Goal: Check status: Check status

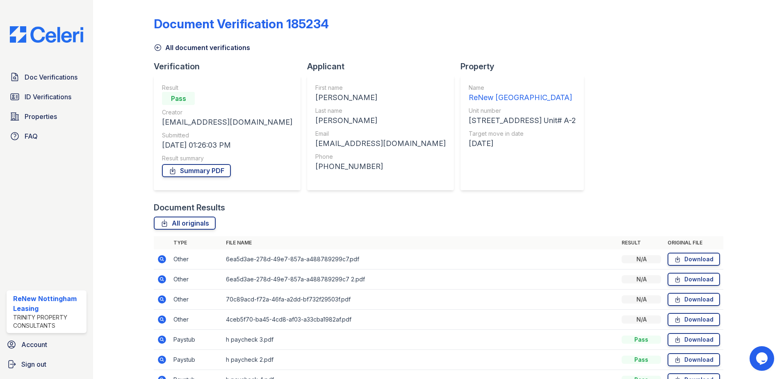
click at [161, 48] on icon at bounding box center [158, 47] width 8 height 8
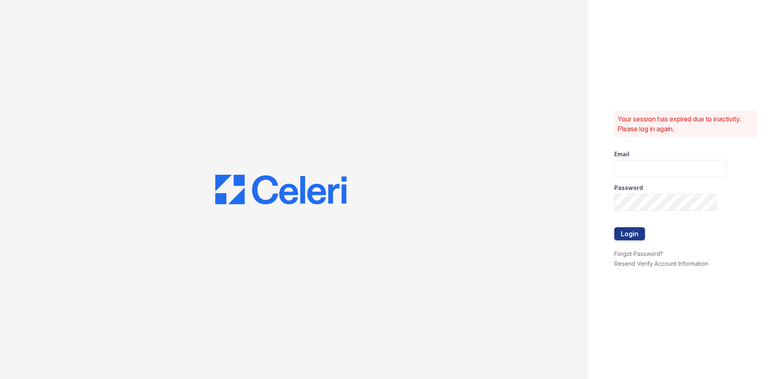
type input "renewnottingham@trinity-pm.com"
click at [626, 235] on button "Login" at bounding box center [629, 233] width 31 height 13
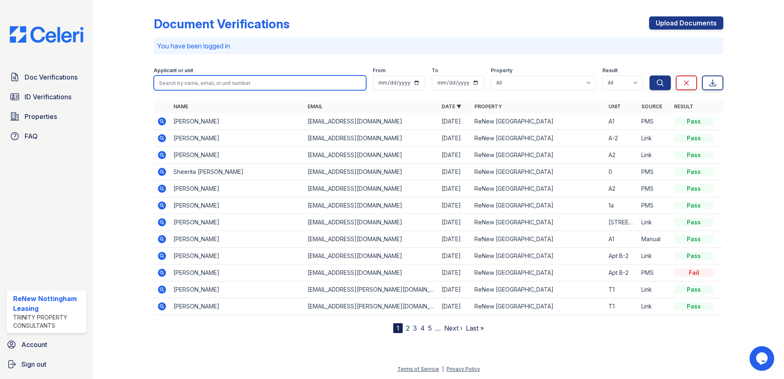
click at [216, 81] on input "search" at bounding box center [260, 82] width 212 height 15
type input "damon"
click at [650, 75] on button "Search" at bounding box center [660, 82] width 21 height 15
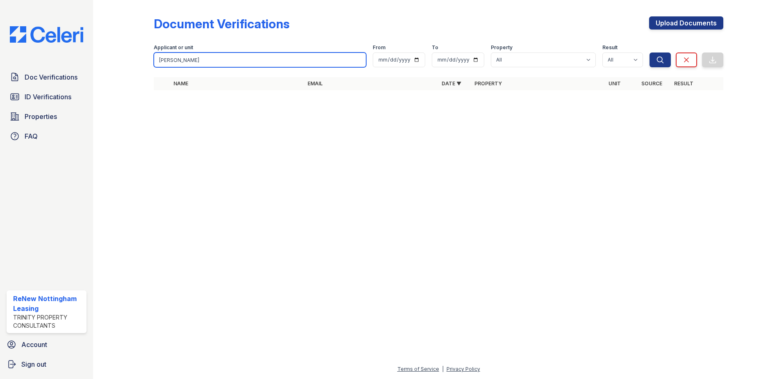
drag, startPoint x: 214, startPoint y: 65, endPoint x: 16, endPoint y: 33, distance: 200.2
click at [16, 33] on div "Doc Verifications ID Verifications Properties FAQ ReNew Nottingham Leasing Trin…" at bounding box center [392, 189] width 784 height 379
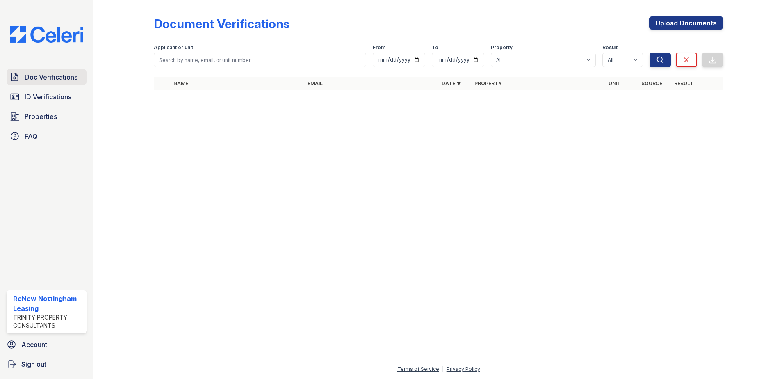
click at [44, 72] on link "Doc Verifications" at bounding box center [47, 77] width 80 height 16
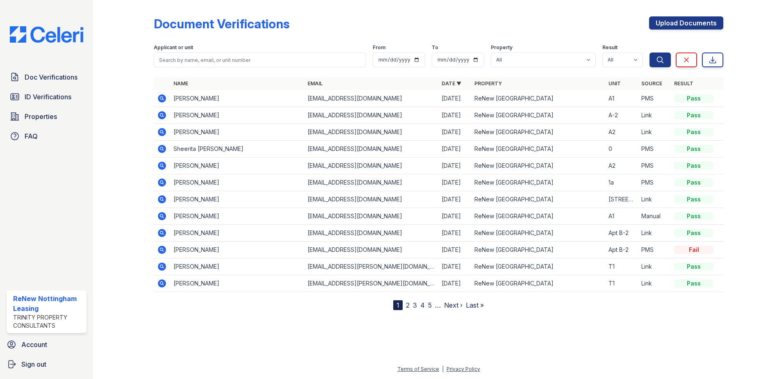
click at [163, 99] on icon at bounding box center [162, 99] width 10 height 10
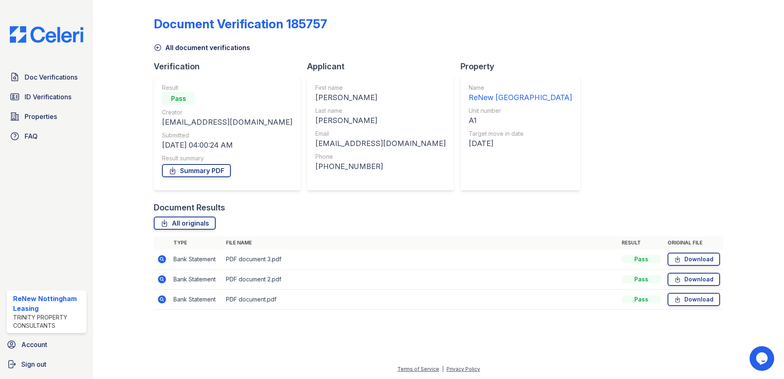
click at [164, 262] on icon at bounding box center [162, 259] width 8 height 8
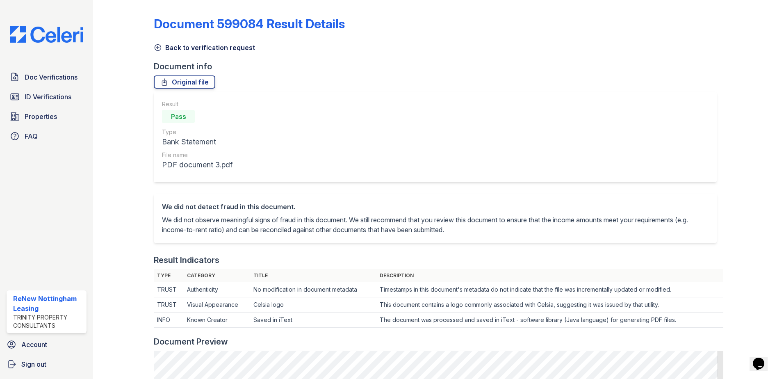
click at [157, 46] on icon at bounding box center [158, 47] width 8 height 8
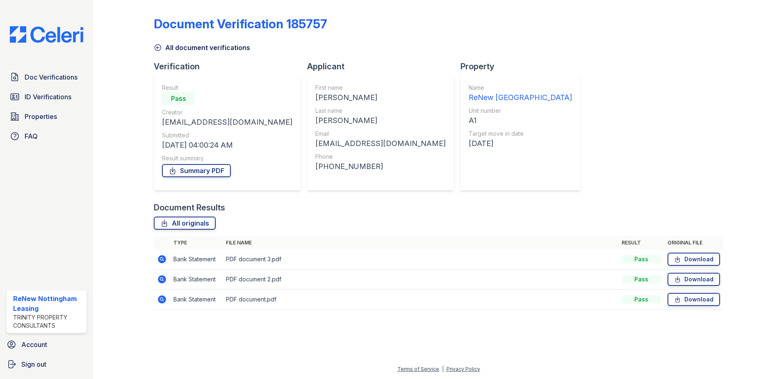
click at [157, 46] on icon at bounding box center [158, 47] width 8 height 8
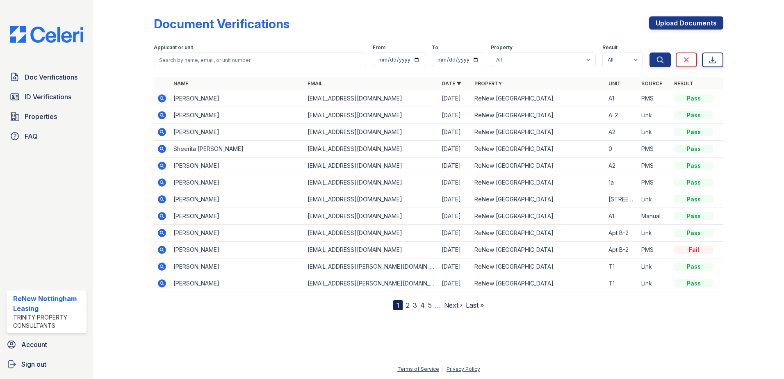
click at [162, 117] on icon at bounding box center [162, 115] width 8 height 8
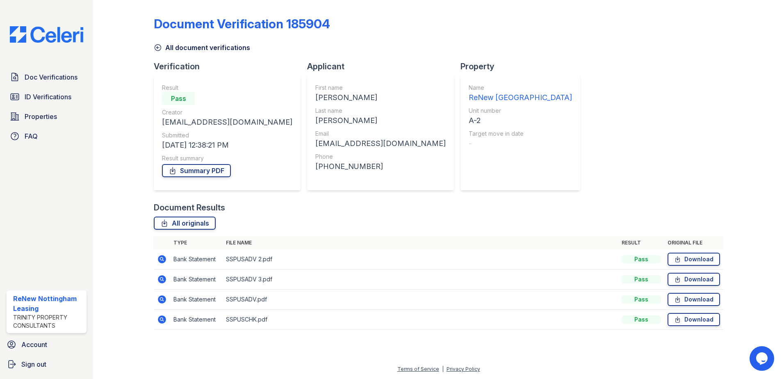
click at [158, 47] on icon at bounding box center [158, 47] width 8 height 8
